Goal: Transaction & Acquisition: Obtain resource

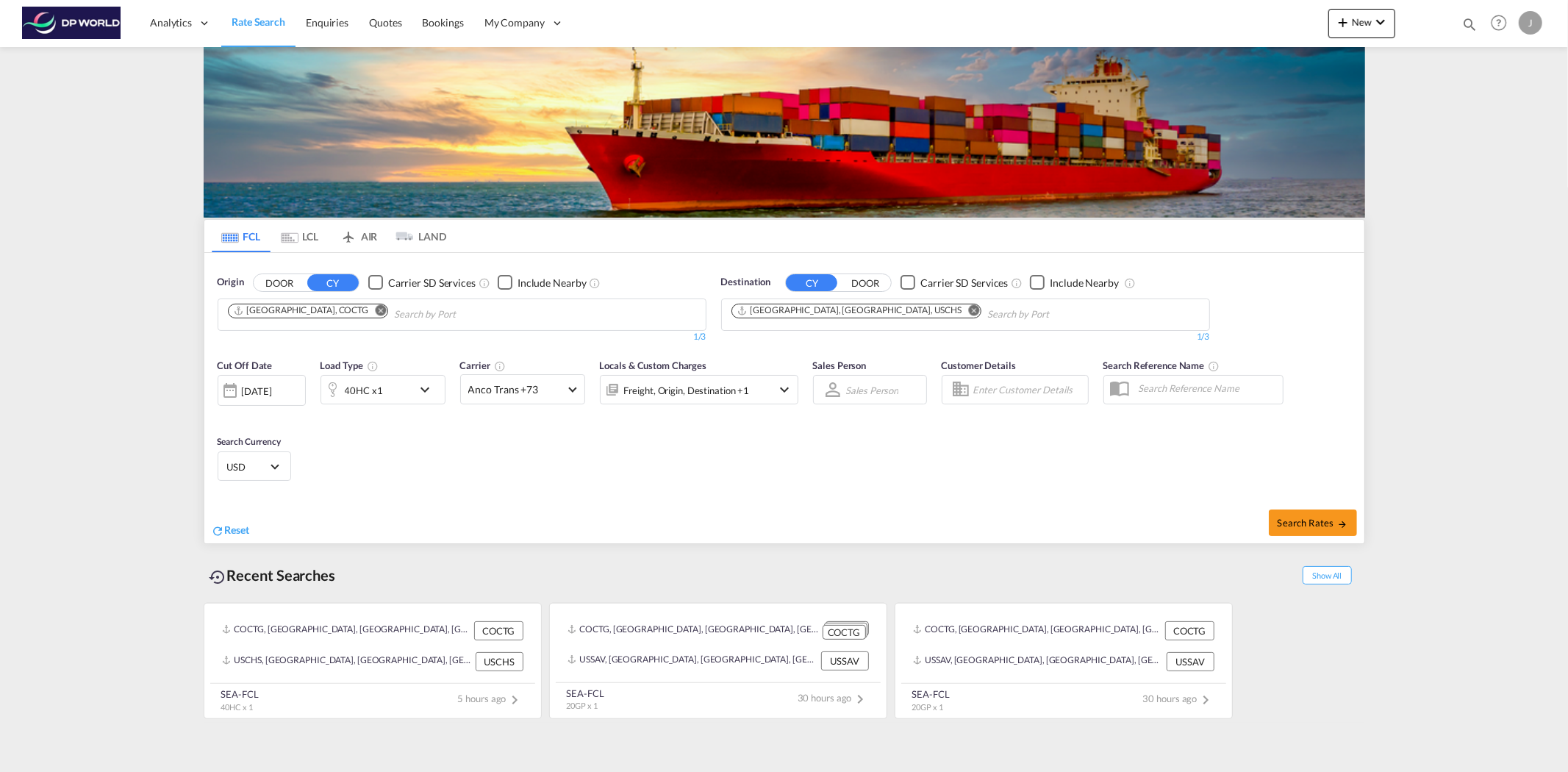
drag, startPoint x: 333, startPoint y: 311, endPoint x: 862, endPoint y: 310, distance: 529.0
click at [375, 311] on md-icon "Remove" at bounding box center [380, 310] width 11 height 11
click at [968, 309] on md-icon "Remove" at bounding box center [973, 310] width 11 height 11
click at [311, 333] on div "0/3" at bounding box center [462, 337] width 489 height 13
click at [310, 317] on body "Analytics Reports Dashboard Rate Search Enquiries Quotes Bookings" at bounding box center [784, 386] width 1568 height 772
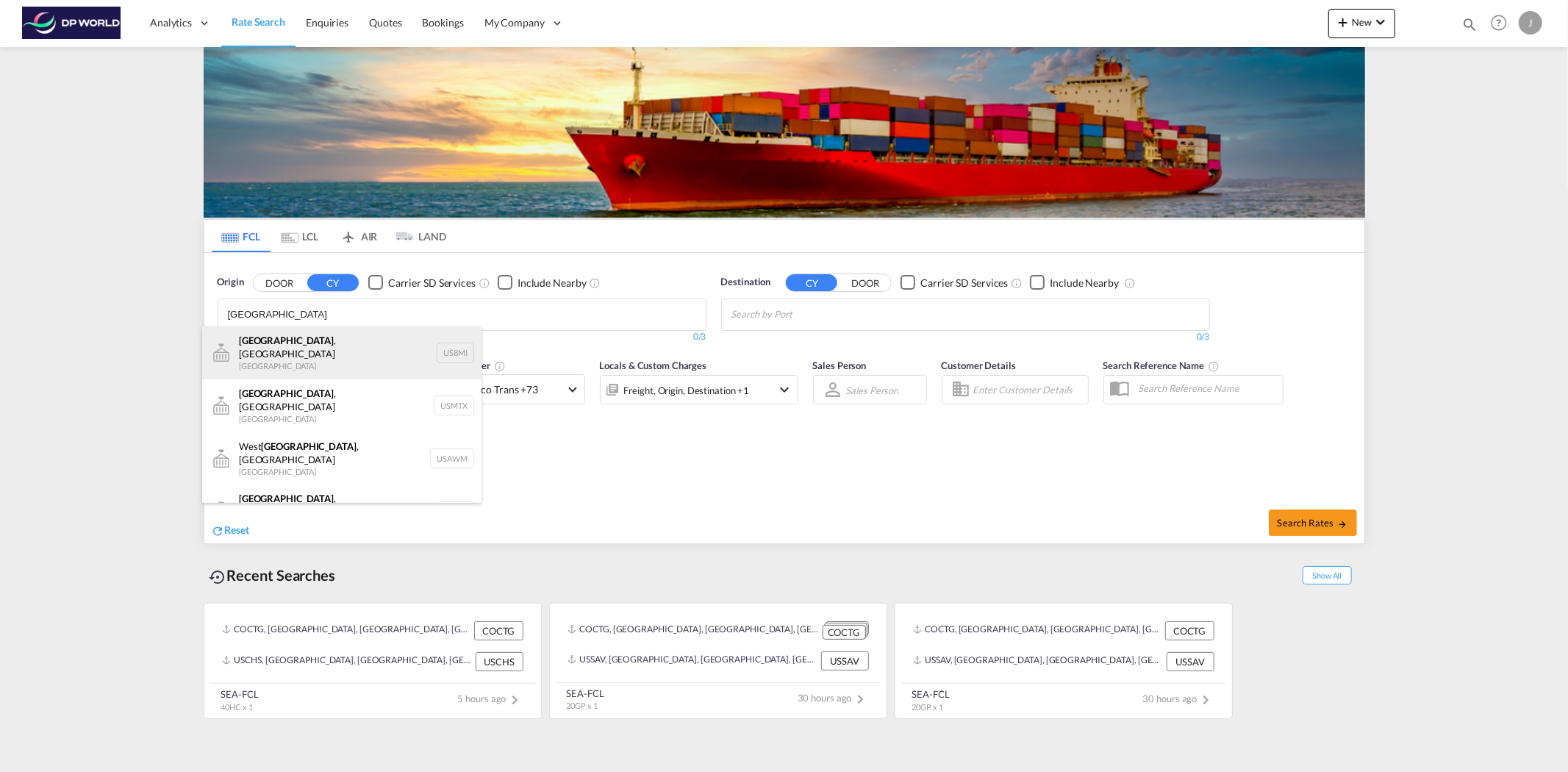
type input "[GEOGRAPHIC_DATA]"
click at [326, 362] on div "[GEOGRAPHIC_DATA] , IN [GEOGRAPHIC_DATA] US8MI" at bounding box center [342, 353] width 279 height 53
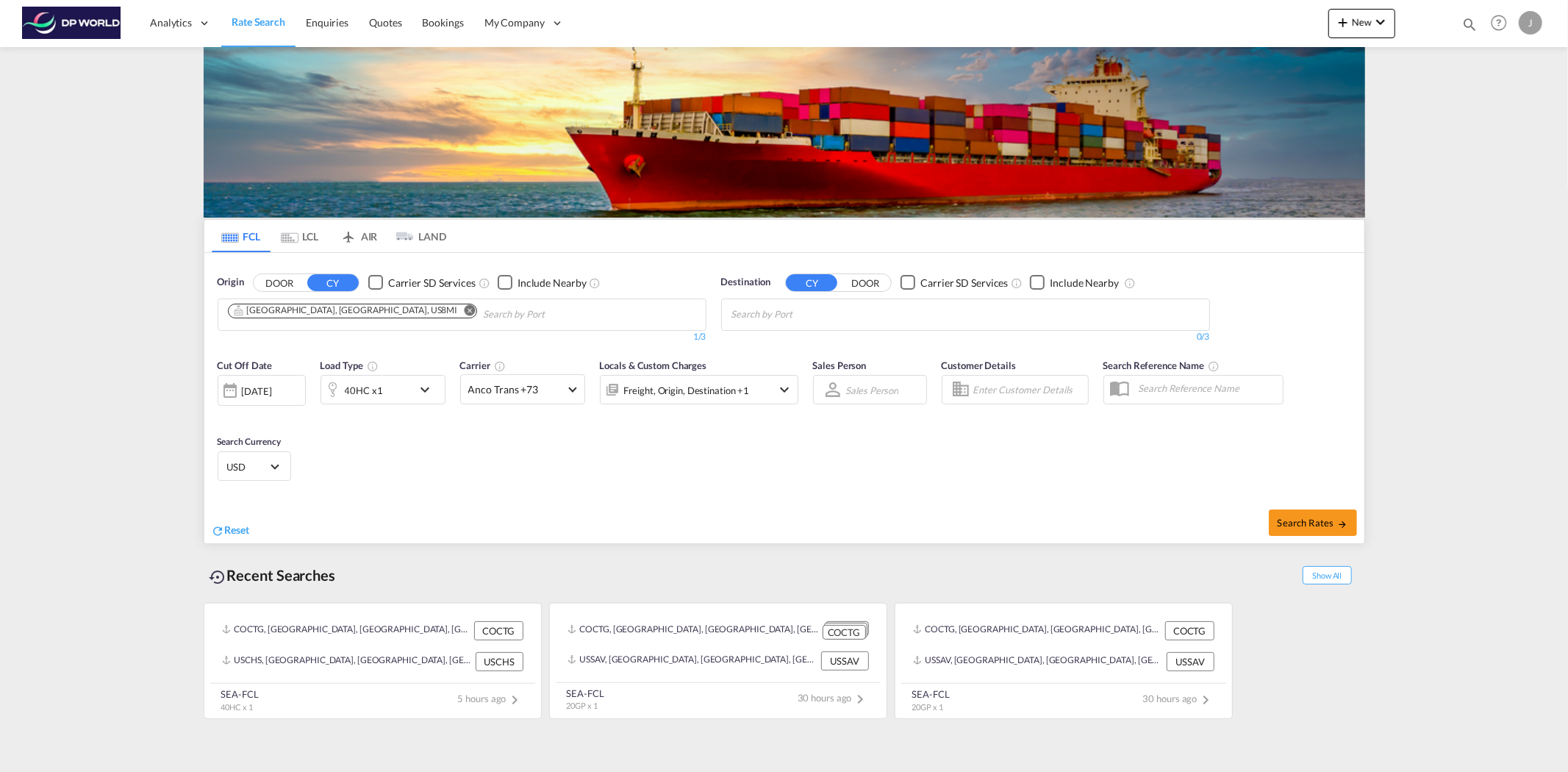
click at [464, 310] on md-icon "Remove" at bounding box center [469, 310] width 11 height 11
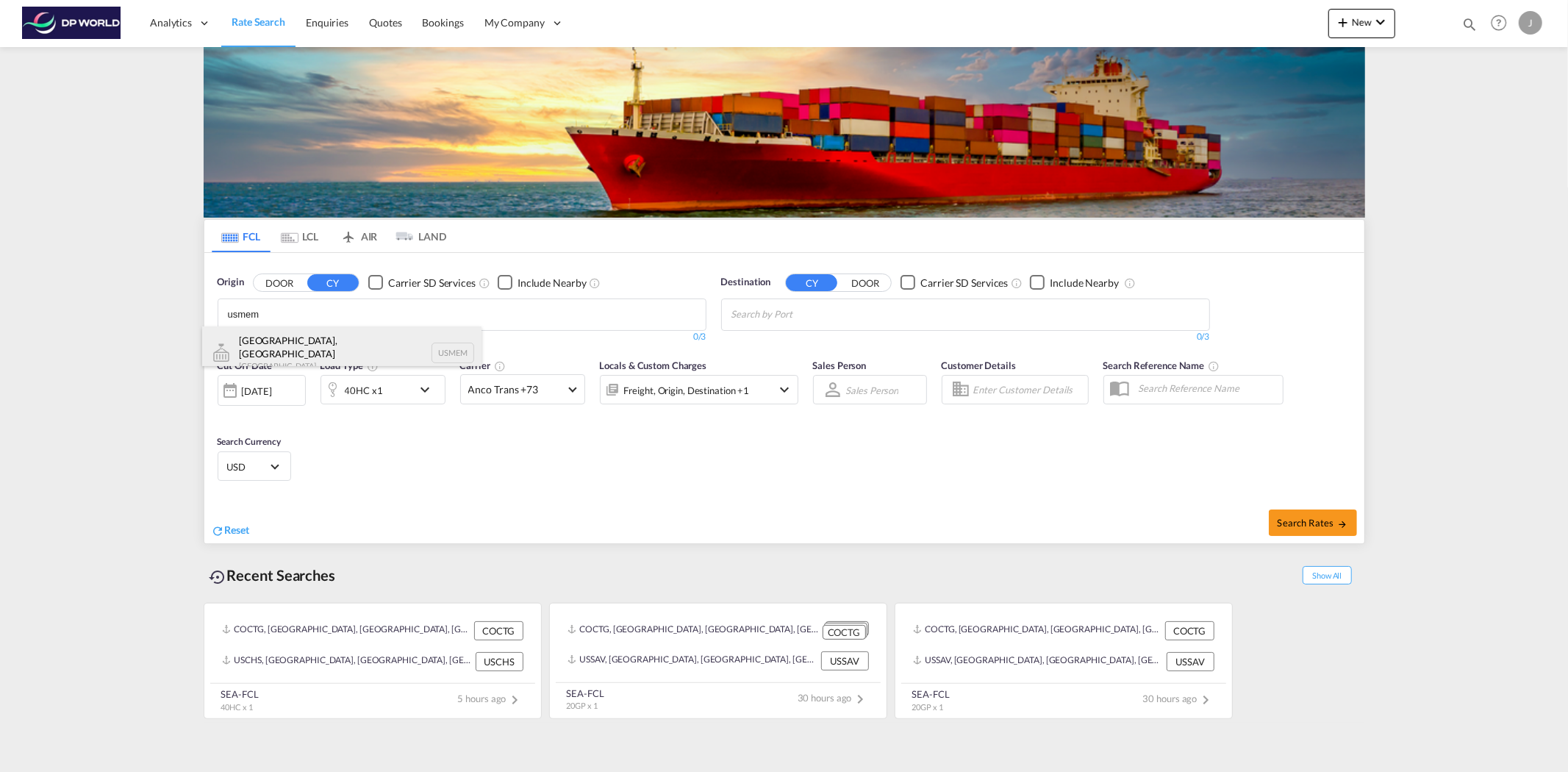
type input "usmem"
click at [348, 341] on div "[GEOGRAPHIC_DATA], [GEOGRAPHIC_DATA] [GEOGRAPHIC_DATA] USMEM" at bounding box center [342, 353] width 279 height 53
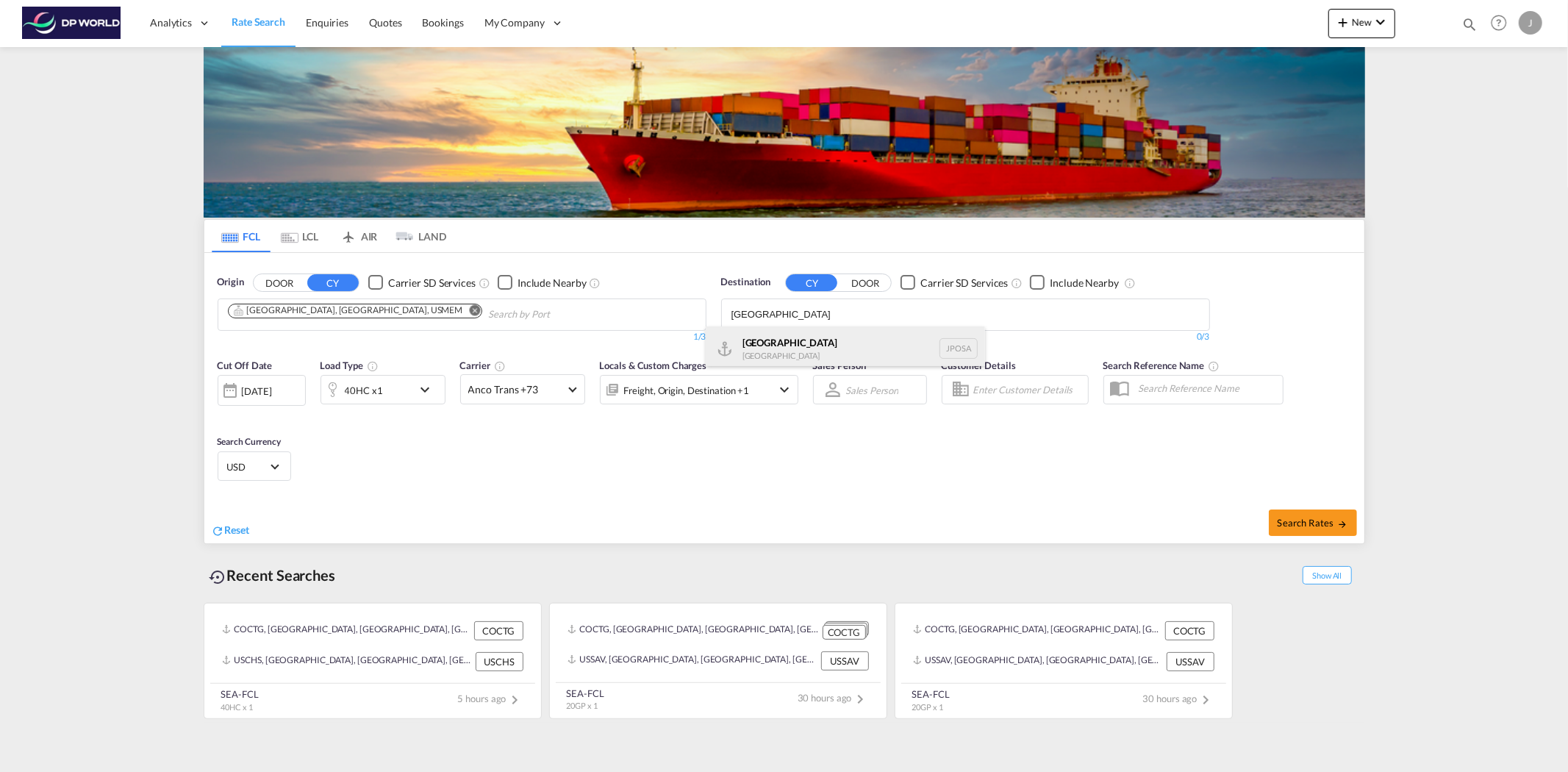
type input "[GEOGRAPHIC_DATA]"
click at [858, 349] on div "Osaka [GEOGRAPHIC_DATA] JPOSA" at bounding box center [845, 349] width 279 height 44
click at [283, 403] on div "[DATE]" at bounding box center [262, 391] width 88 height 31
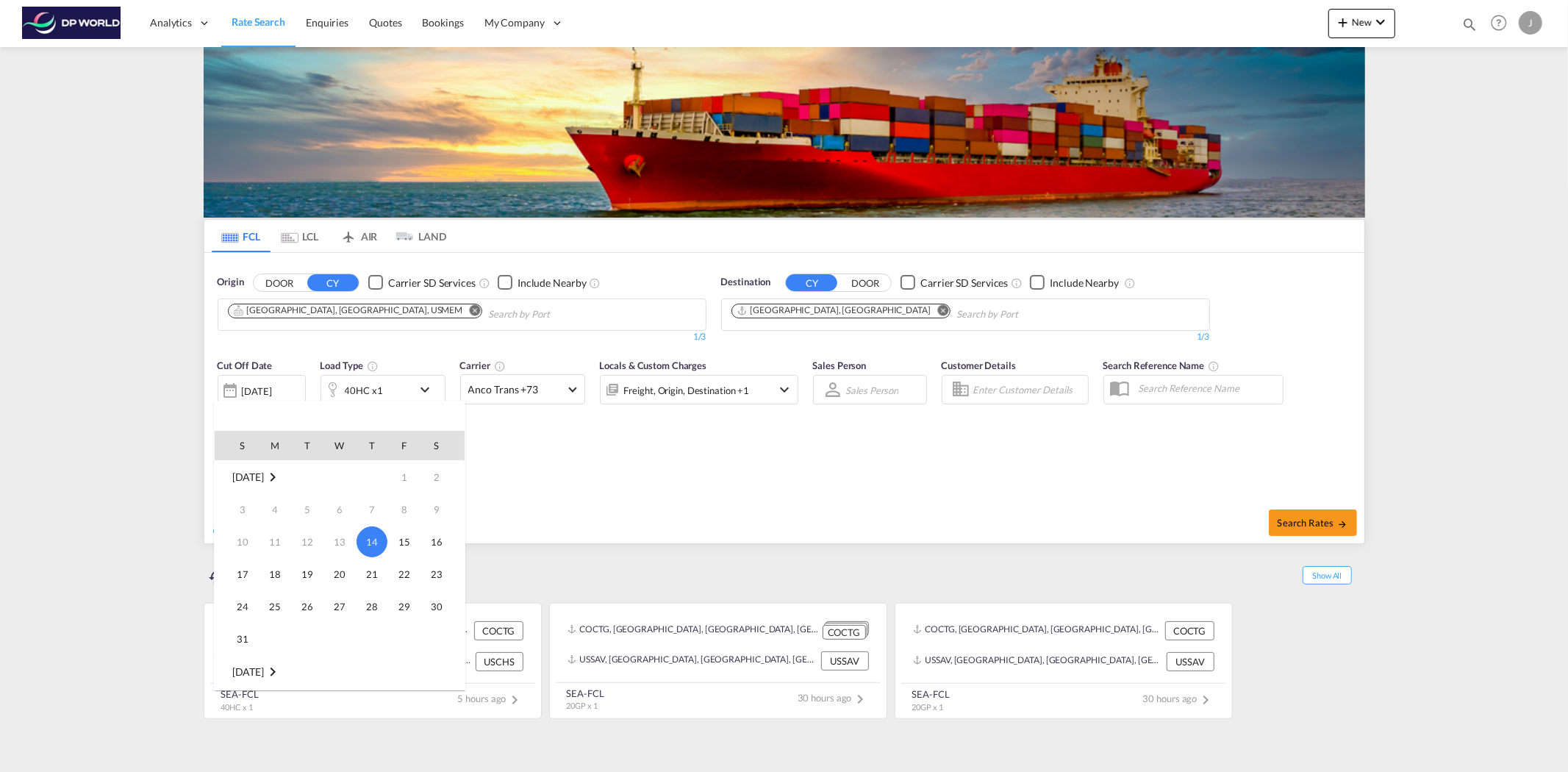
drag, startPoint x: 371, startPoint y: 575, endPoint x: 1170, endPoint y: 480, distance: 804.6
click at [379, 575] on span "21" at bounding box center [372, 574] width 30 height 30
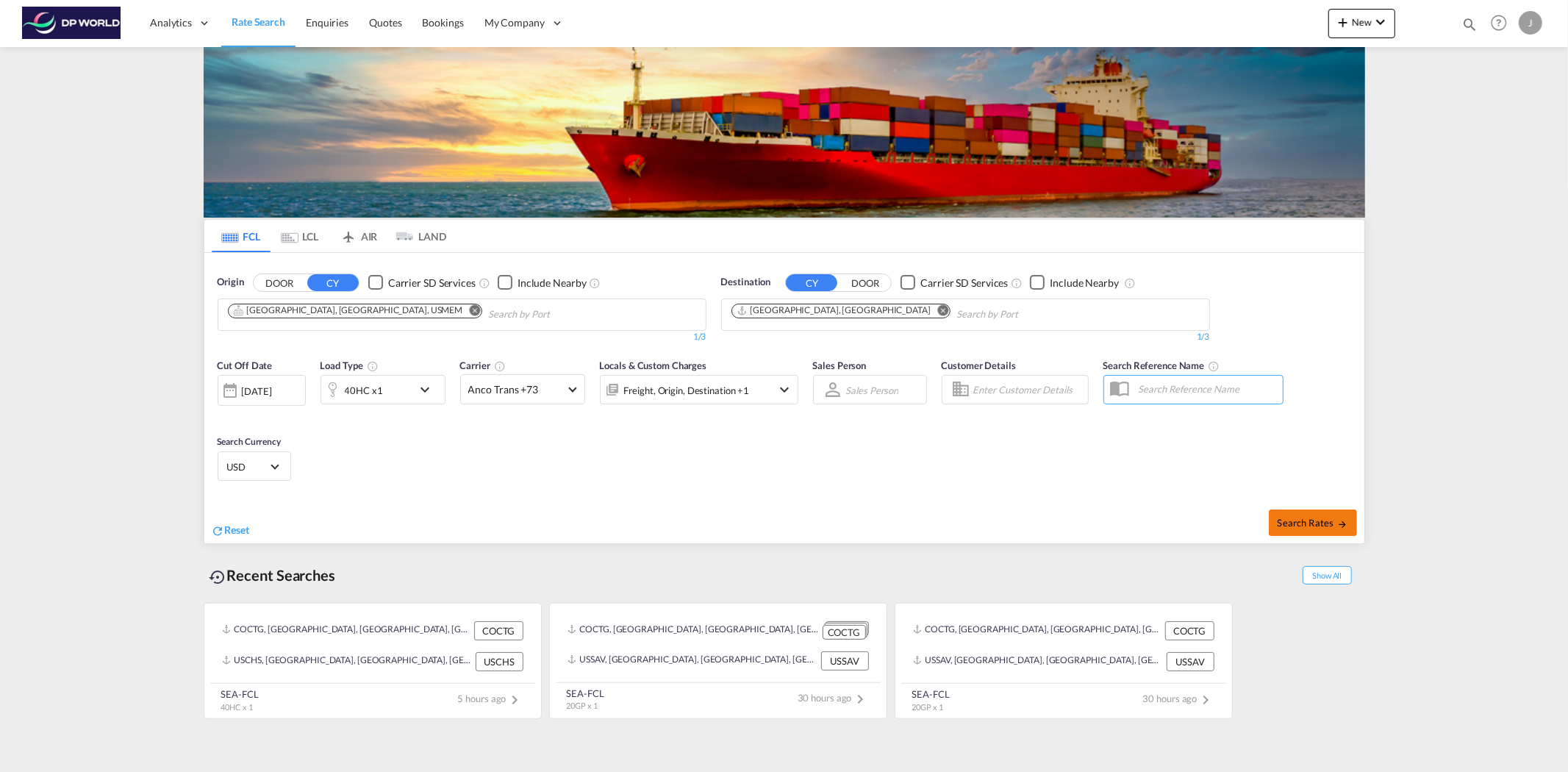
click at [1320, 517] on span "Search Rates" at bounding box center [1313, 523] width 71 height 12
type input "USMEM to JPOSA / [DATE]"
